Goal: Information Seeking & Learning: Learn about a topic

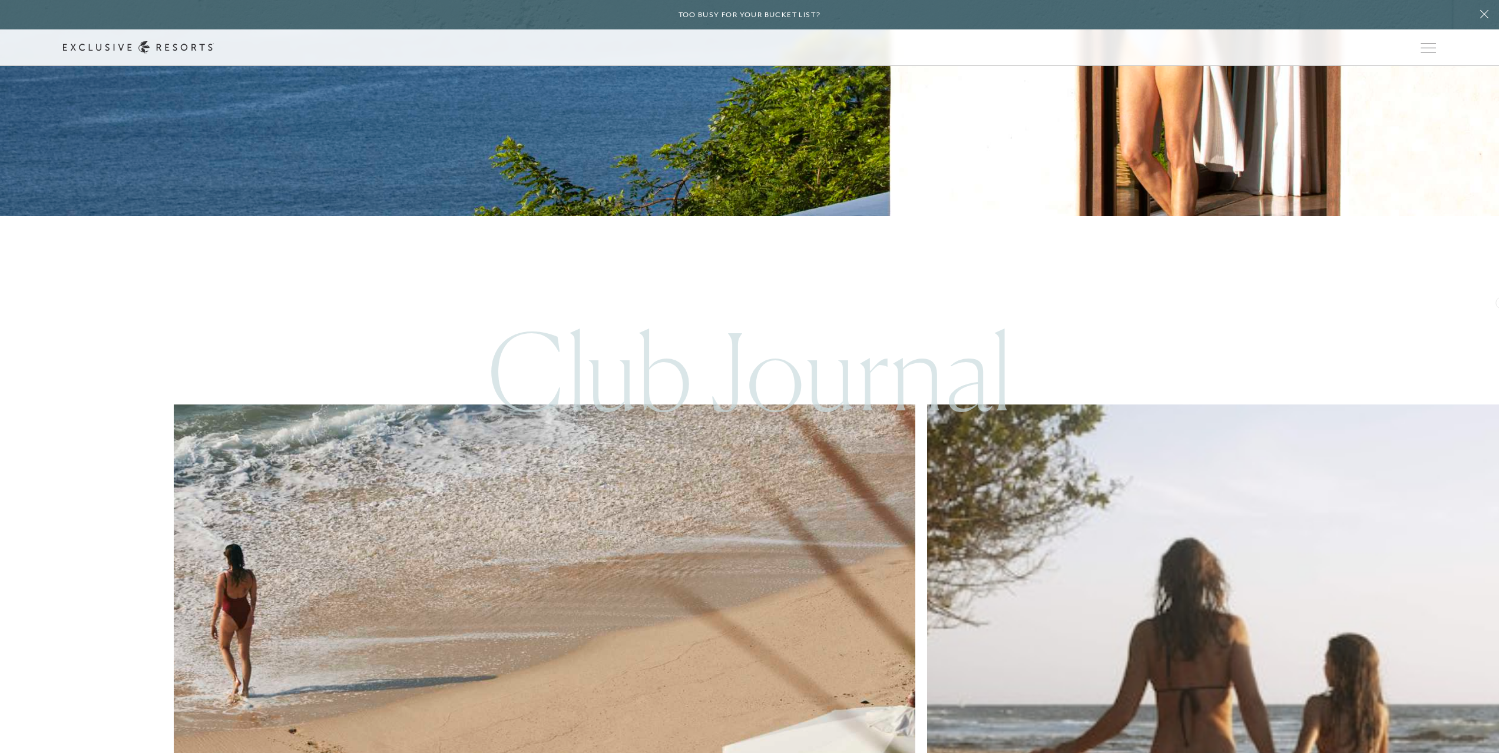
scroll to position [6114, 0]
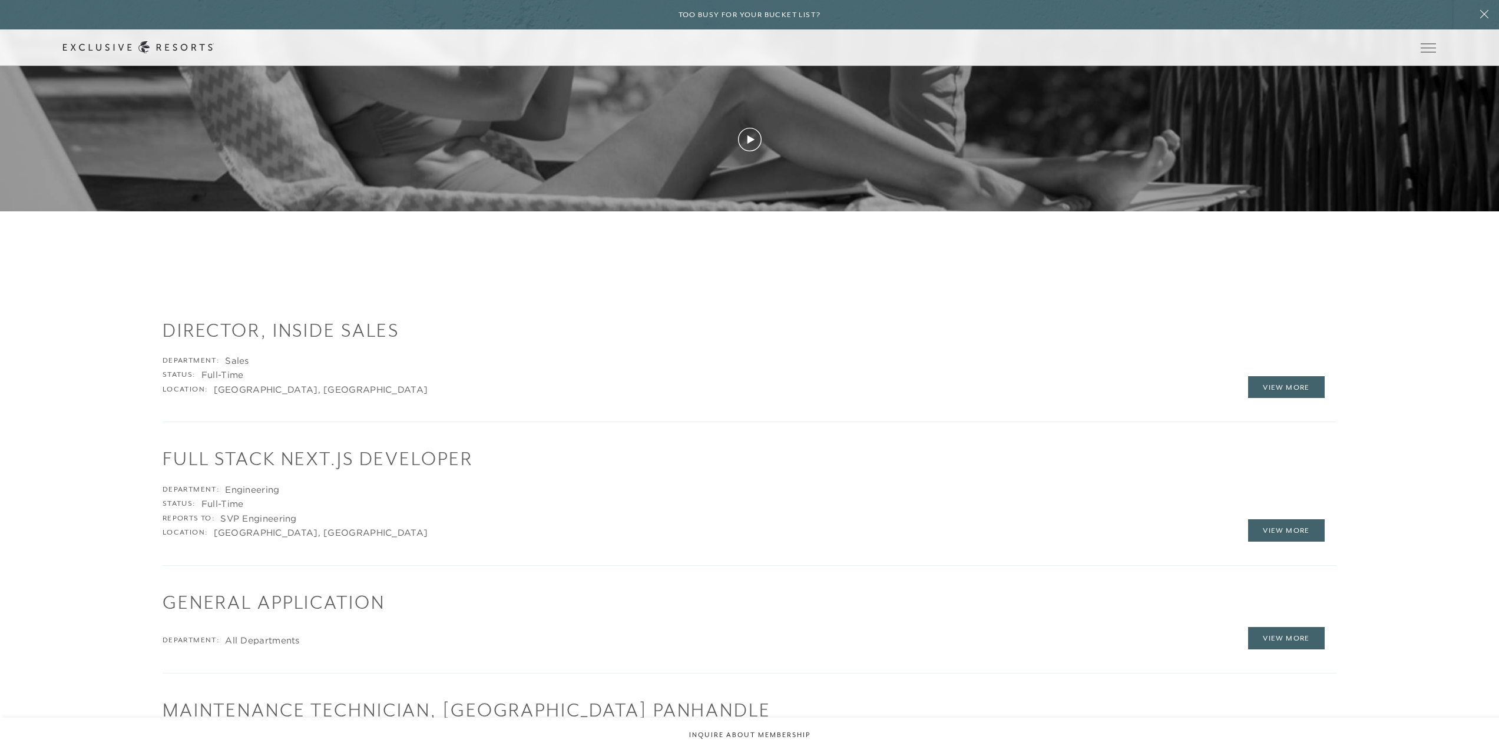
scroll to position [1885, 0]
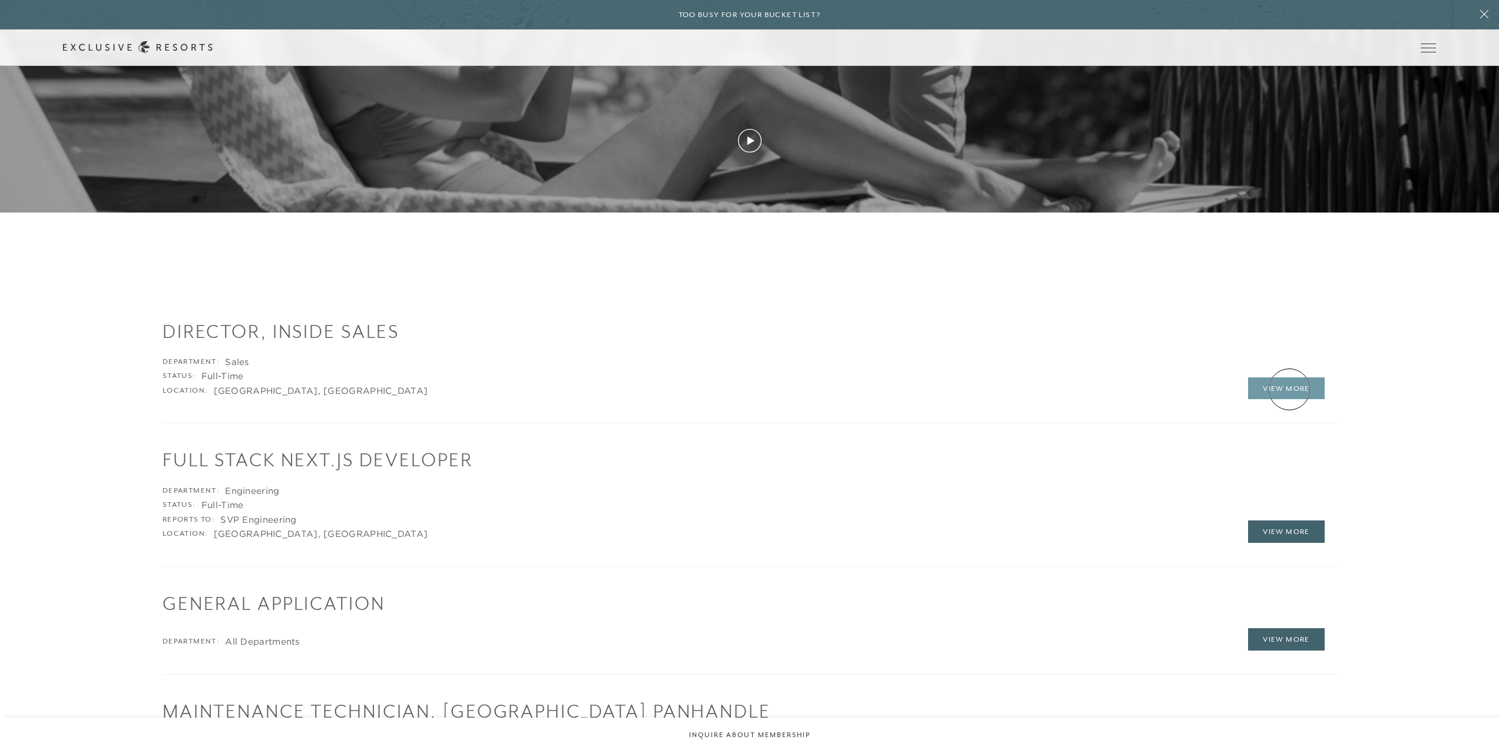
click at [1289, 389] on link "View More" at bounding box center [1286, 389] width 77 height 22
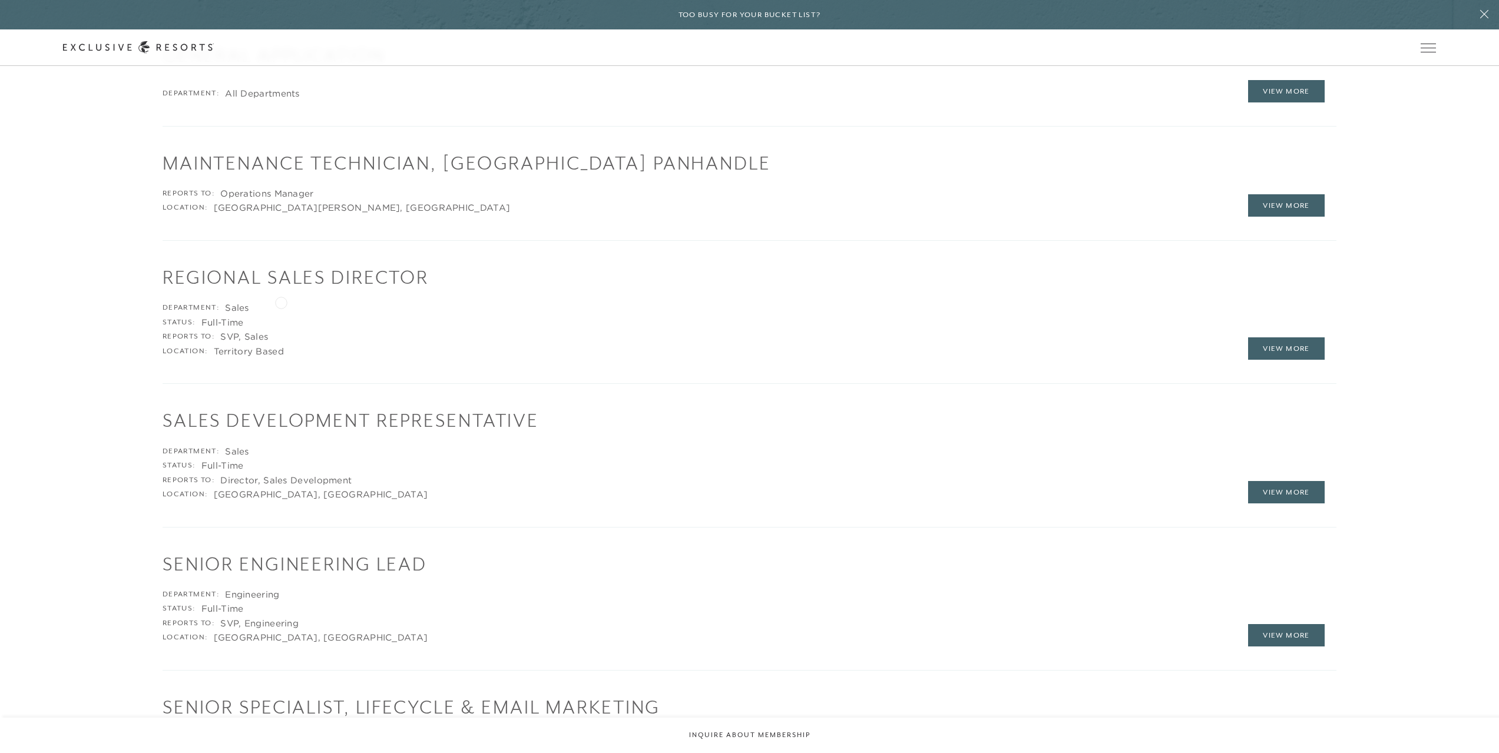
scroll to position [2423, 0]
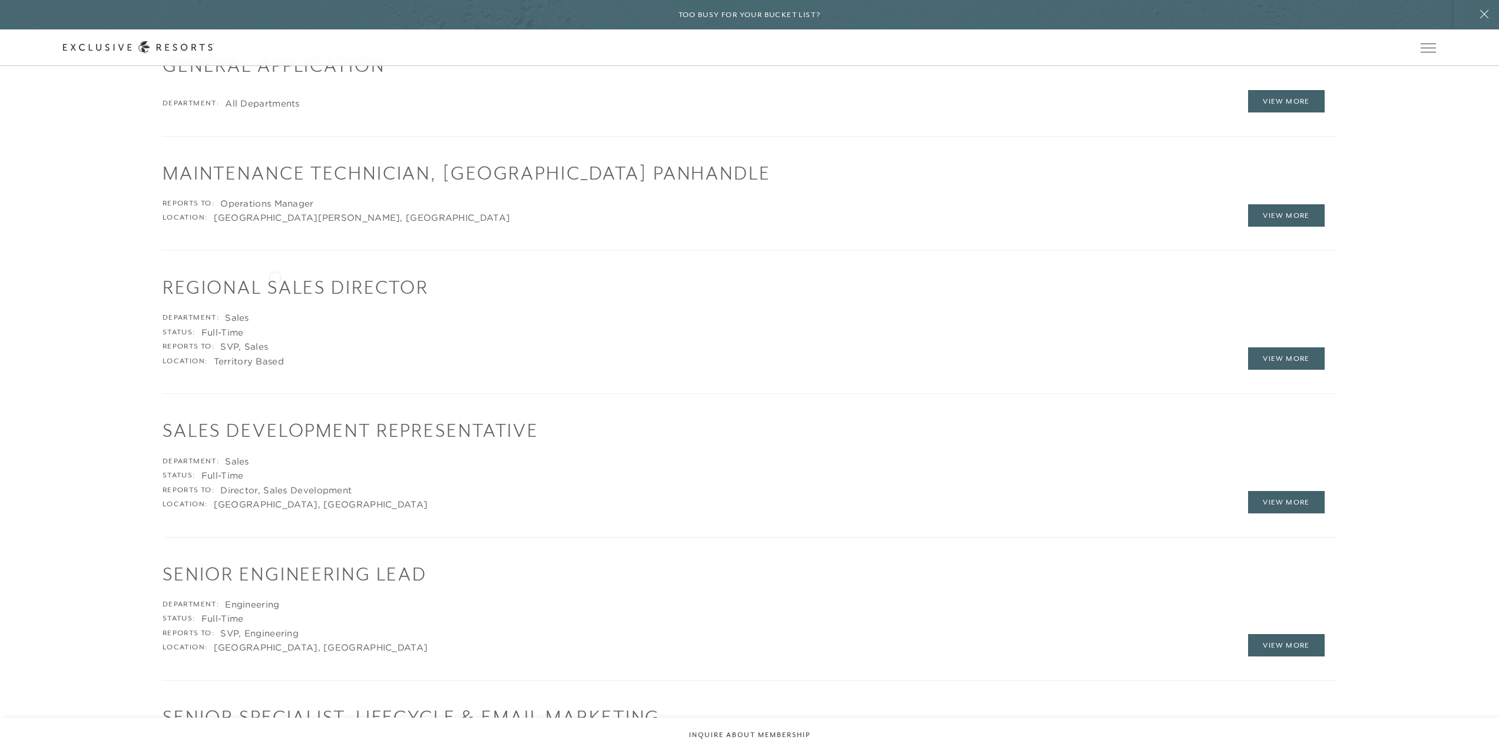
click at [276, 276] on h1 "Regional Sales Director" at bounding box center [750, 287] width 1174 height 26
click at [280, 289] on h1 "Regional Sales Director" at bounding box center [750, 287] width 1174 height 26
click at [1289, 348] on link "View More" at bounding box center [1286, 359] width 77 height 22
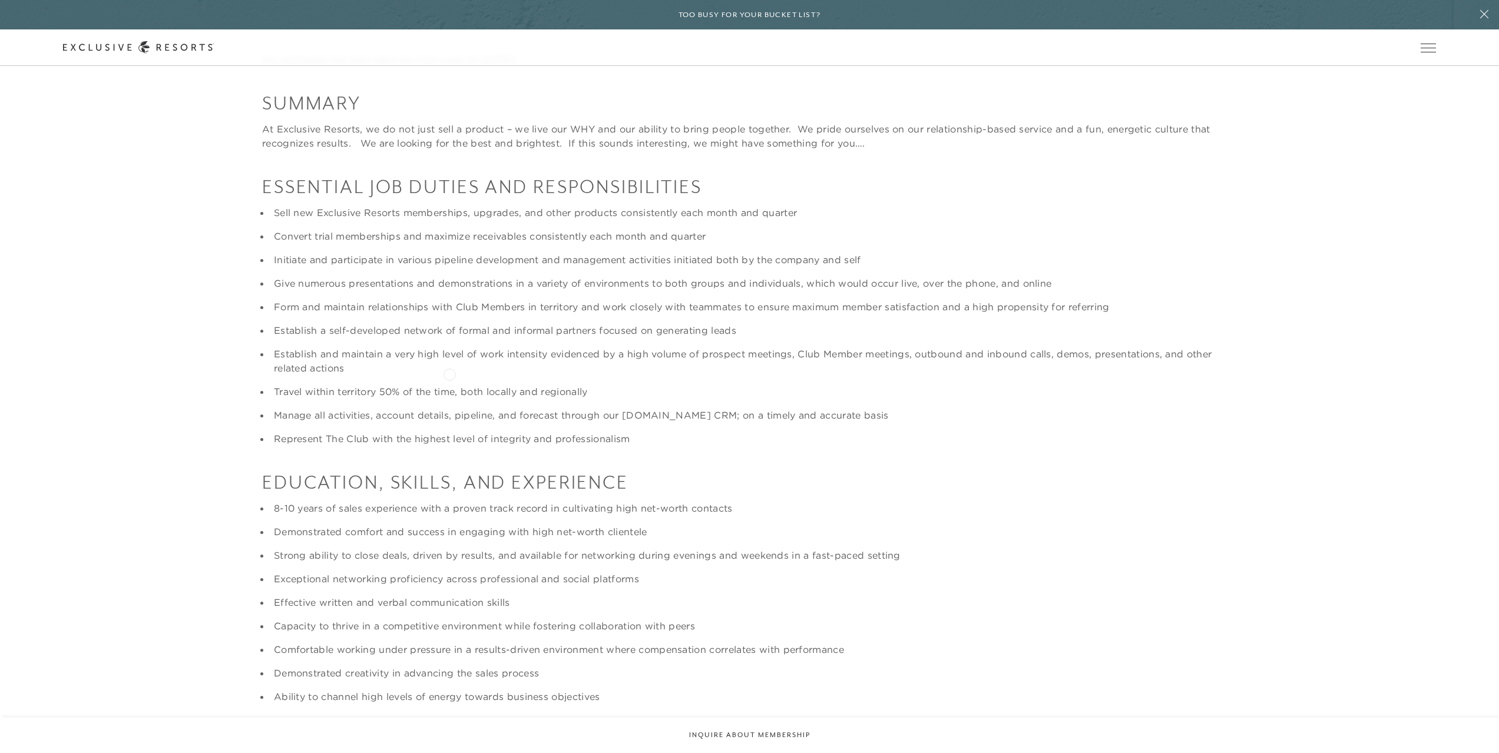
scroll to position [471, 0]
